Goal: Navigation & Orientation: Find specific page/section

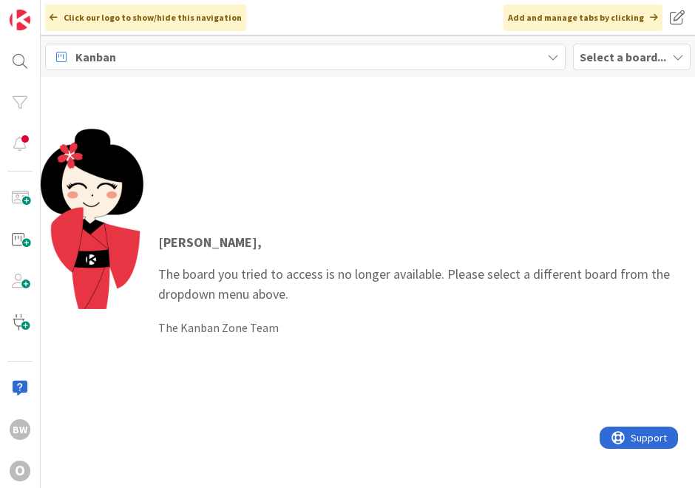
click at [612, 55] on b "Select a board..." at bounding box center [622, 57] width 86 height 15
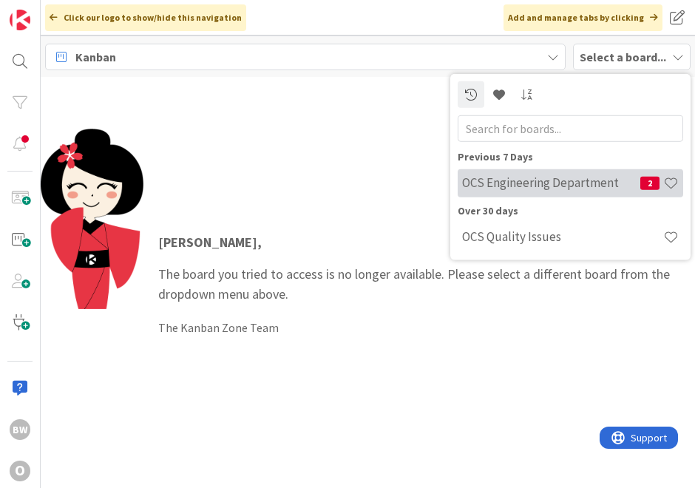
click at [528, 187] on h4 "OCS Engineering Department" at bounding box center [551, 182] width 178 height 15
